Goal: Find specific page/section: Find specific page/section

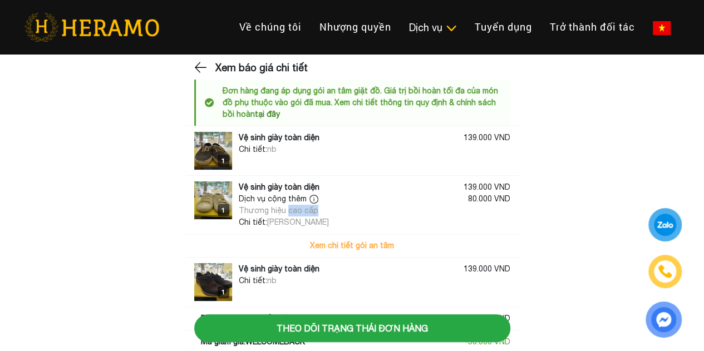
drag, startPoint x: 348, startPoint y: 209, endPoint x: 287, endPoint y: 209, distance: 60.6
click at [287, 209] on div "Dịch vụ cộng thêm Thương hiệu cao cấp 80.000 VND" at bounding box center [375, 204] width 272 height 23
click at [387, 209] on div "Dịch vụ cộng thêm Thương hiệu cao cấp 80.000 VND" at bounding box center [375, 204] width 272 height 23
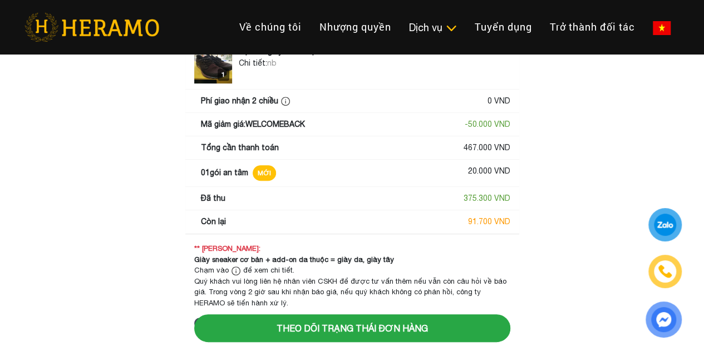
scroll to position [234, 0]
